Goal: Use online tool/utility: Utilize a website feature to perform a specific function

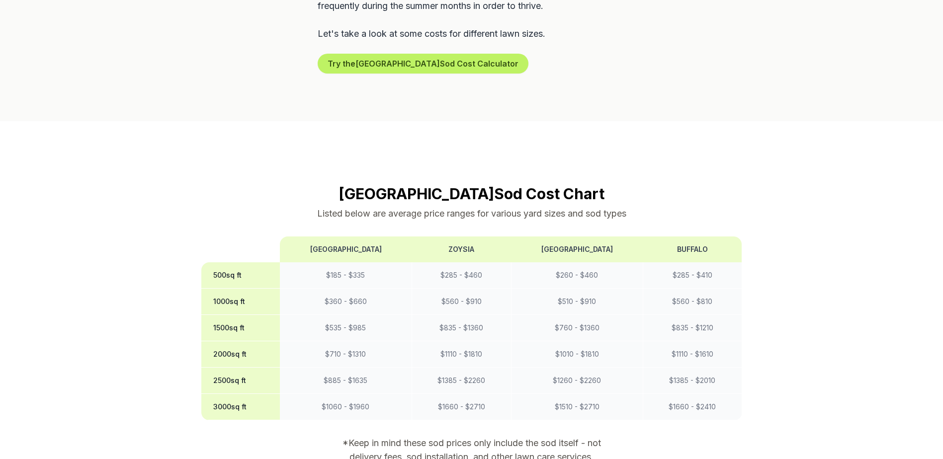
scroll to position [745, 0]
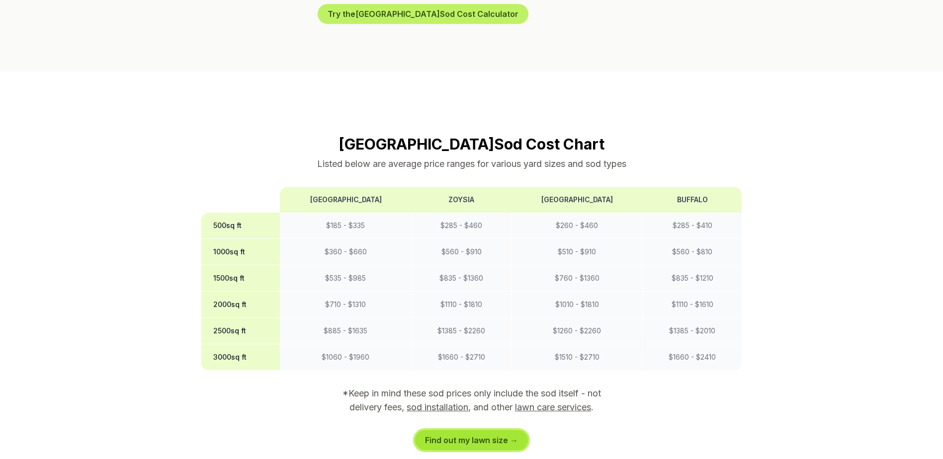
click at [491, 430] on link "Find out my lawn size →" at bounding box center [471, 440] width 113 height 20
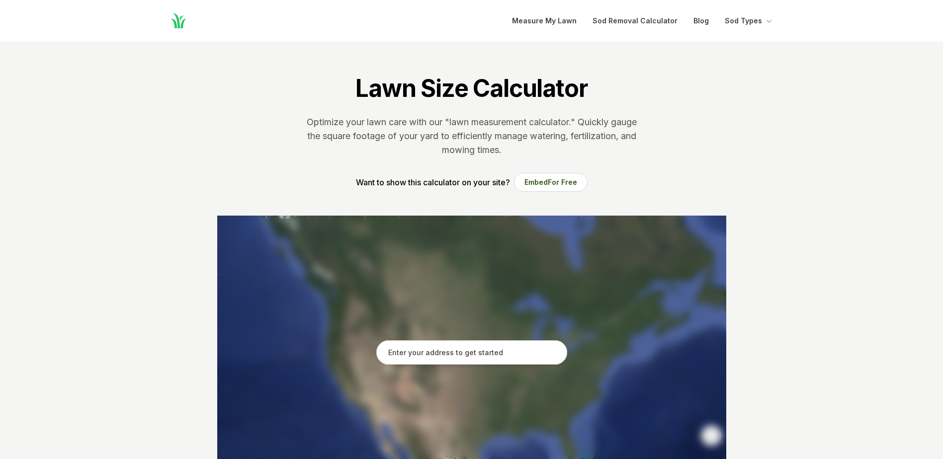
click at [485, 356] on input "text" at bounding box center [471, 352] width 191 height 25
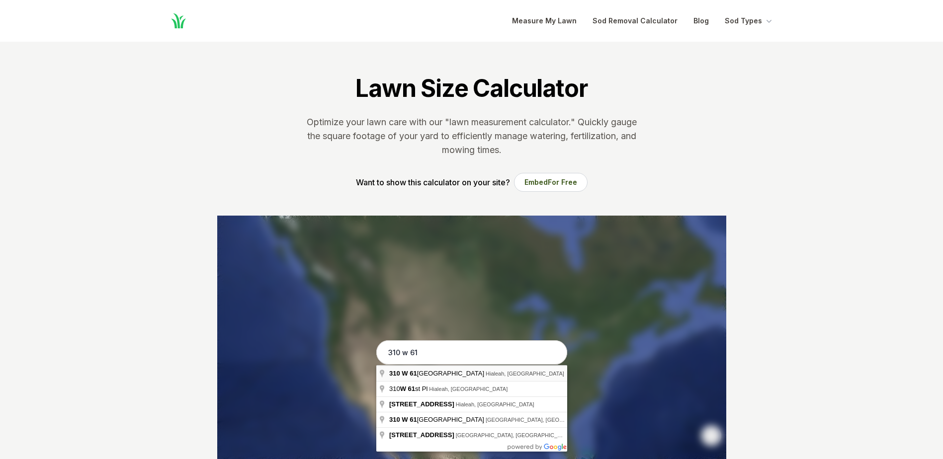
type input "[STREET_ADDRESS]"
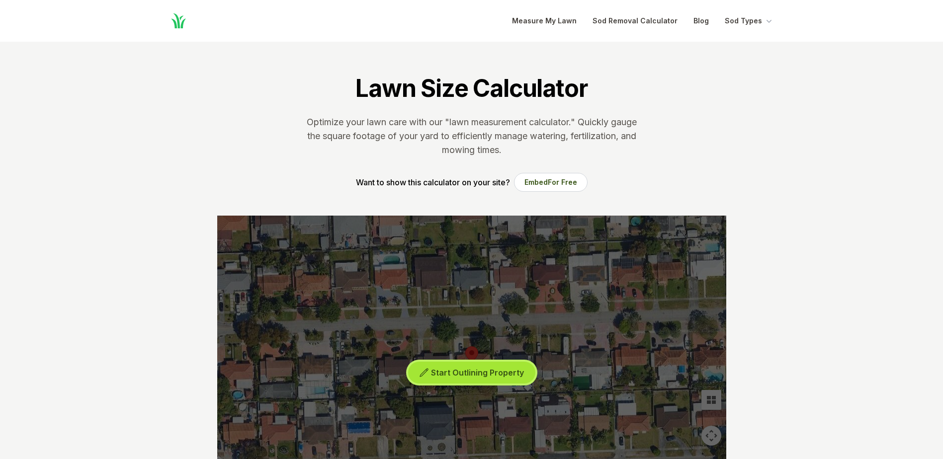
click at [496, 376] on span "Start Outlining Property" at bounding box center [477, 373] width 93 height 10
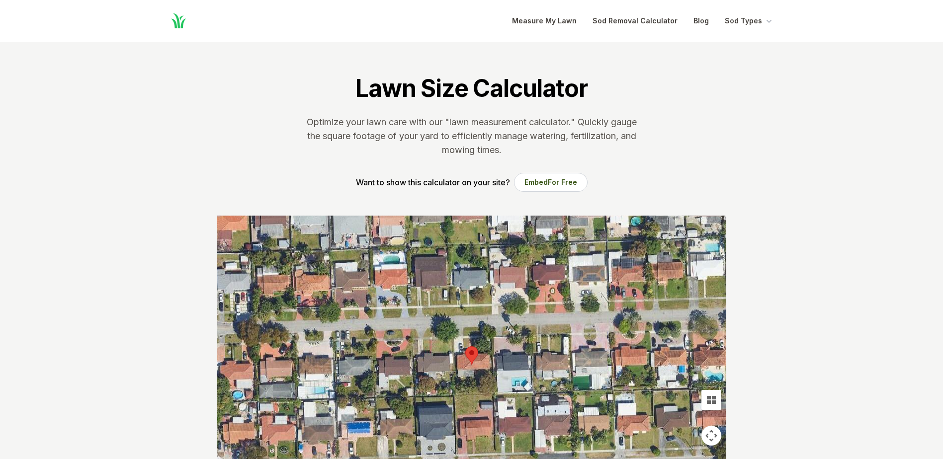
click at [458, 377] on div at bounding box center [471, 365] width 509 height 298
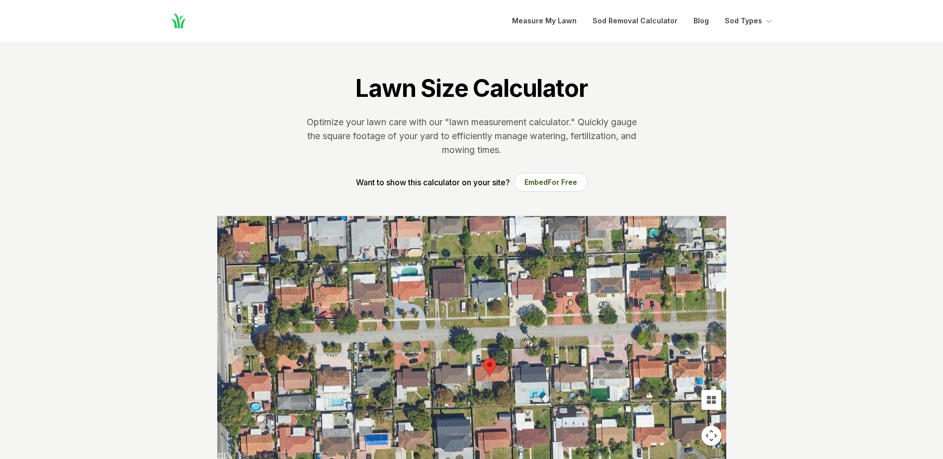
drag, startPoint x: 466, startPoint y: 378, endPoint x: 481, endPoint y: 391, distance: 20.1
click at [481, 391] on div at bounding box center [471, 365] width 509 height 298
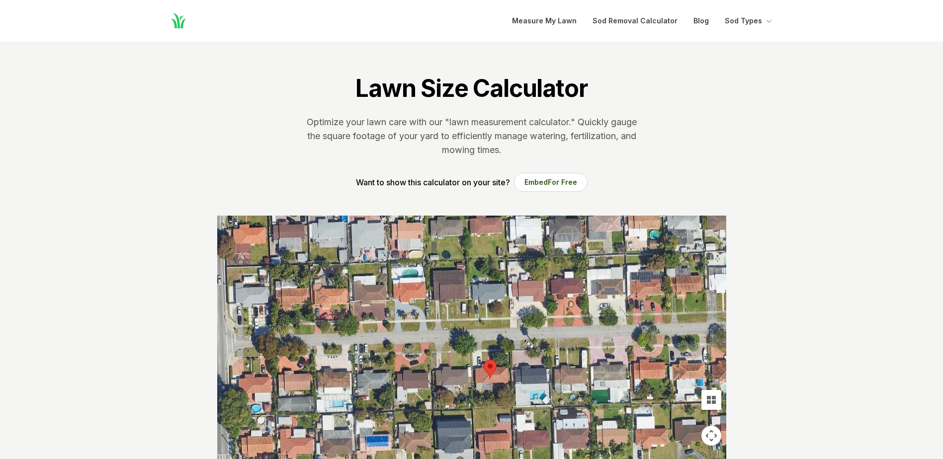
click at [479, 389] on div at bounding box center [471, 365] width 509 height 298
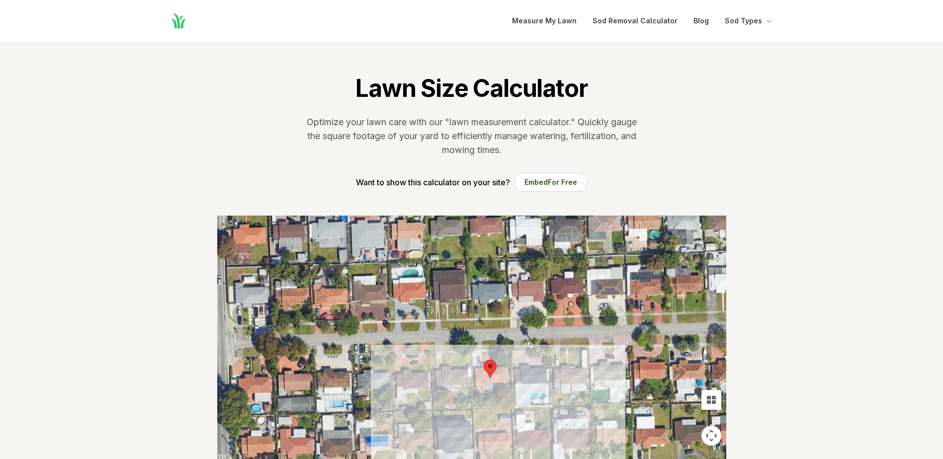
click at [493, 391] on div at bounding box center [471, 365] width 509 height 298
click at [493, 383] on div at bounding box center [471, 365] width 509 height 298
click at [509, 383] on div at bounding box center [471, 365] width 509 height 298
click at [511, 407] on div at bounding box center [471, 365] width 509 height 298
click at [473, 407] on div at bounding box center [471, 365] width 509 height 298
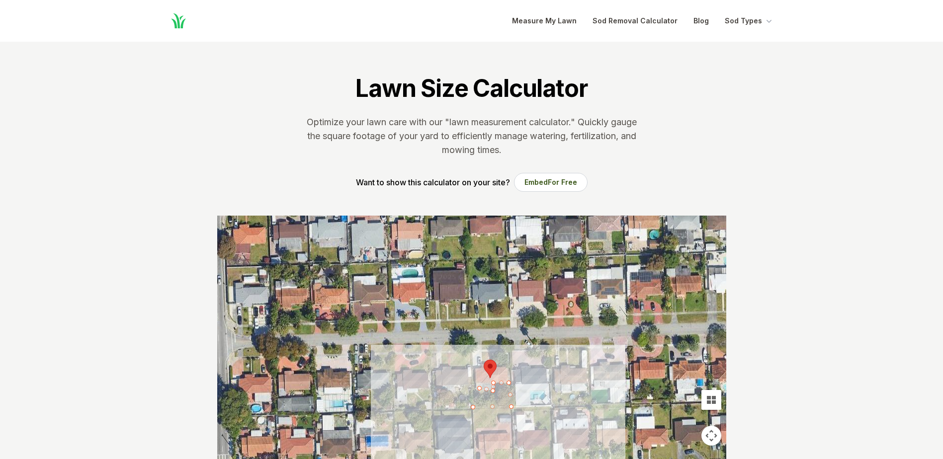
click at [473, 391] on div at bounding box center [471, 365] width 509 height 298
click at [477, 389] on div at bounding box center [471, 365] width 509 height 298
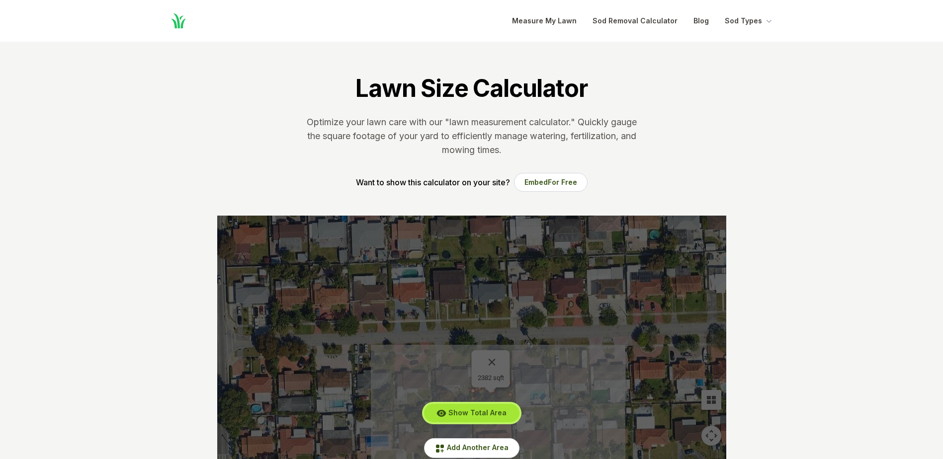
click at [498, 410] on span "Show Total Area" at bounding box center [477, 412] width 58 height 8
